Goal: Check status: Check status

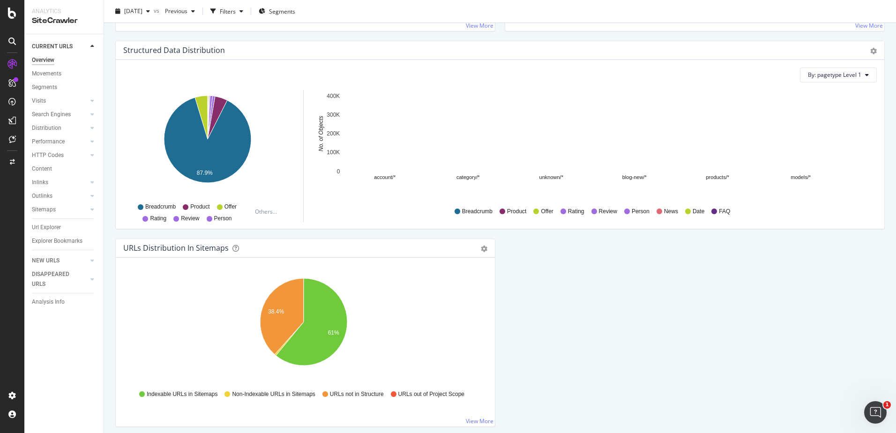
scroll to position [926, 0]
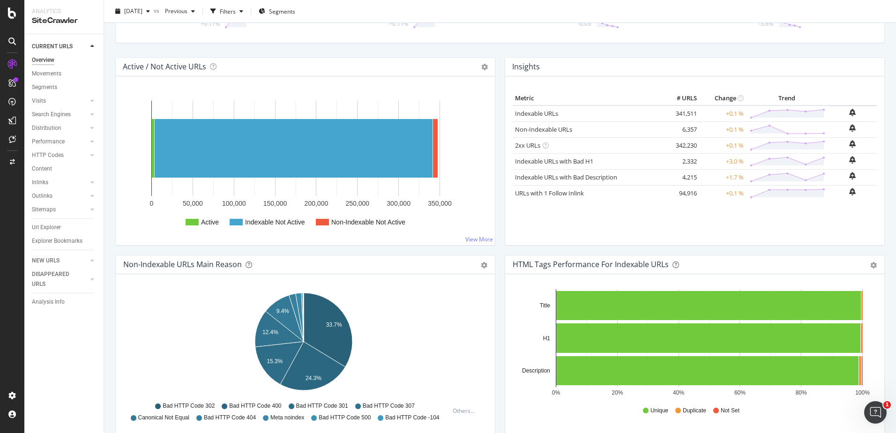
scroll to position [0, 0]
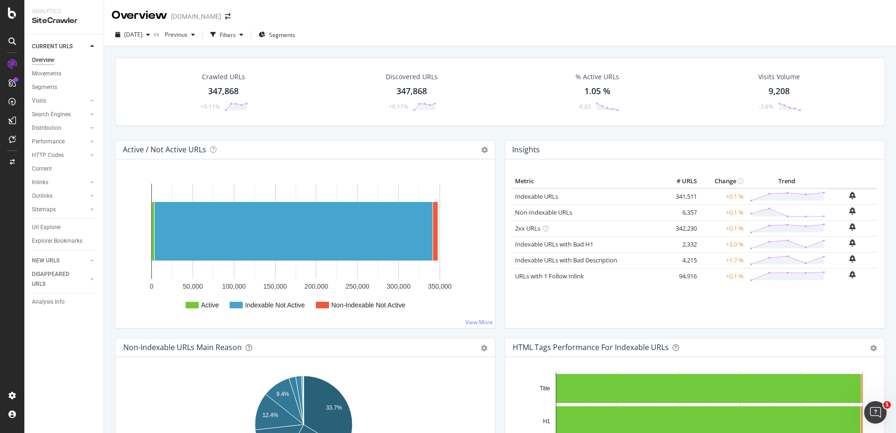
drag, startPoint x: 249, startPoint y: 129, endPoint x: 248, endPoint y: 135, distance: 5.7
click at [249, 129] on div "Crawled URLs 347,868 +0.11% Discovered URLs 347,868 +0.11% % Active URLs 1.05 %…" at bounding box center [500, 99] width 779 height 82
